Goal: Transaction & Acquisition: Purchase product/service

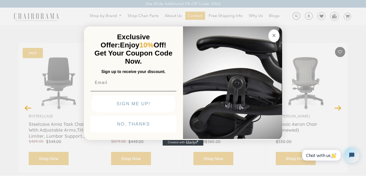
scroll to position [58, 0]
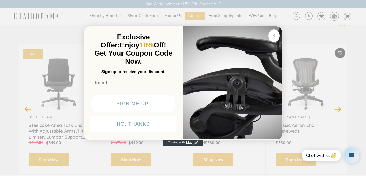
click at [266, 27] on img "POPUP Form" at bounding box center [232, 82] width 99 height 114
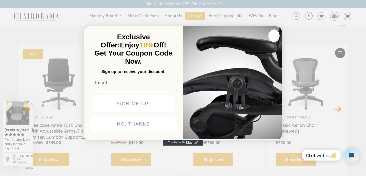
click at [275, 36] on circle "Close dialog" at bounding box center [274, 36] width 6 height 6
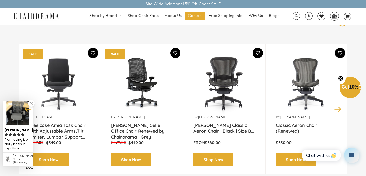
click at [338, 107] on button "Next" at bounding box center [337, 109] width 9 height 9
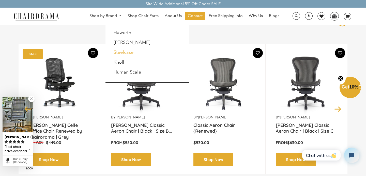
click at [118, 51] on link "Steelcase" at bounding box center [124, 53] width 20 height 6
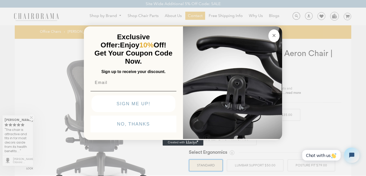
click at [275, 34] on circle "Close dialog" at bounding box center [274, 36] width 6 height 6
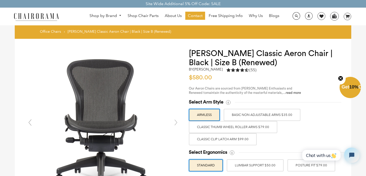
click at [276, 117] on label "BASIC NON ADJUSTABLE ARMS $35.00" at bounding box center [262, 115] width 77 height 12
click at [0, 0] on input "BASIC NON ADJUSTABLE ARMS $35.00" at bounding box center [0, 0] width 0 height 0
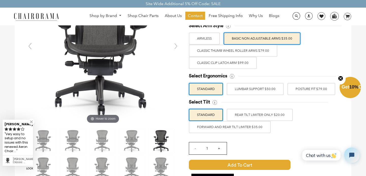
scroll to position [77, 0]
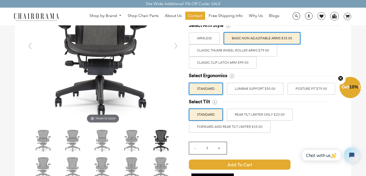
click at [253, 129] on label "FORWARD AND REAR TILT LIMITER $35.00" at bounding box center [230, 127] width 82 height 12
click at [0, 0] on input "FORWARD AND REAR TILT LIMITER $35.00" at bounding box center [0, 0] width 0 height 0
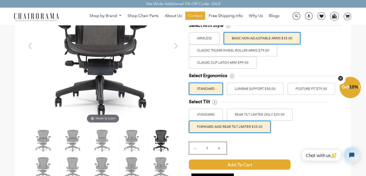
click at [301, 90] on label "POSTURE FIT $79.00" at bounding box center [311, 89] width 48 height 12
click at [0, 0] on input "POSTURE FIT $79.00" at bounding box center [0, 0] width 0 height 0
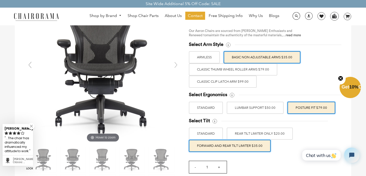
scroll to position [52, 0]
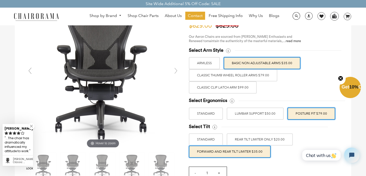
click at [227, 87] on label "Classic Clip Latch Arm $99.00" at bounding box center [223, 88] width 68 height 12
click at [0, 0] on input "Classic Clip Latch Arm $99.00" at bounding box center [0, 0] width 0 height 0
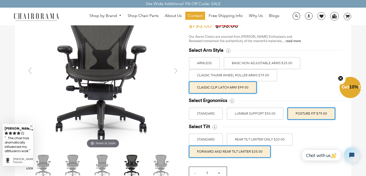
click at [227, 78] on label "Classic Thumb Wheel Roller Arms $79.00" at bounding box center [233, 75] width 88 height 12
click at [0, 0] on input "Classic Thumb Wheel Roller Arms $79.00" at bounding box center [0, 0] width 0 height 0
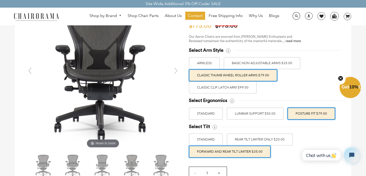
click at [224, 86] on label "Classic Clip Latch Arm $99.00" at bounding box center [223, 88] width 68 height 12
click at [0, 0] on input "Classic Clip Latch Arm $99.00" at bounding box center [0, 0] width 0 height 0
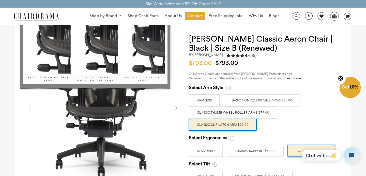
scroll to position [0, 0]
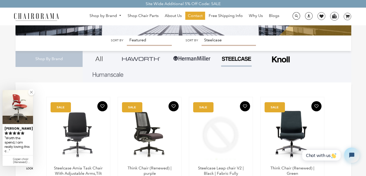
scroll to position [84, 0]
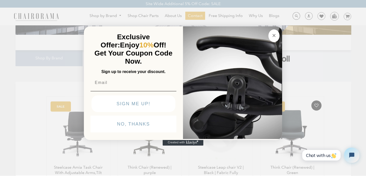
click at [270, 33] on button "Close dialog" at bounding box center [273, 35] width 11 height 13
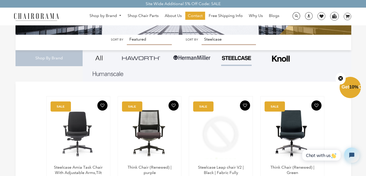
click at [99, 58] on link "All" at bounding box center [98, 58] width 25 height 16
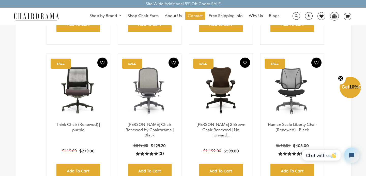
scroll to position [274, 0]
